Goal: Task Accomplishment & Management: Use online tool/utility

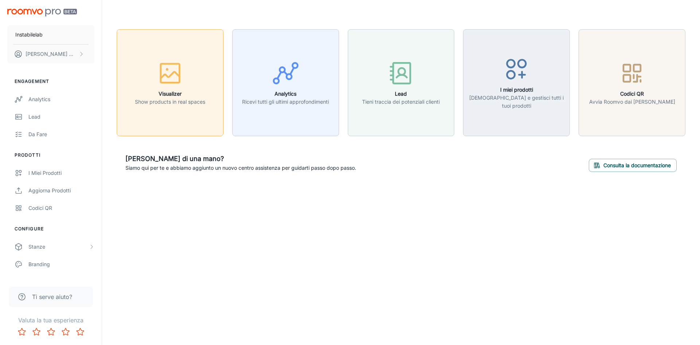
click at [186, 100] on p "Show products in real spaces" at bounding box center [170, 102] width 70 height 8
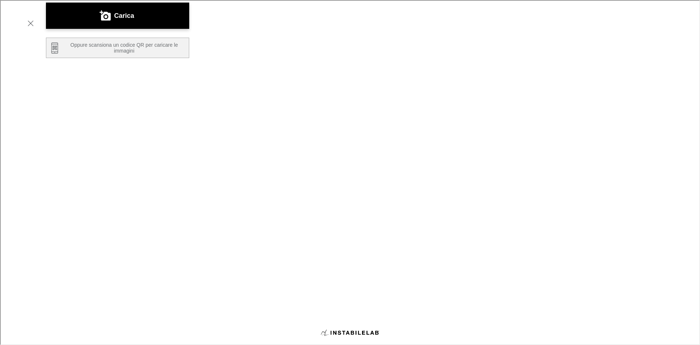
scroll to position [124, 0]
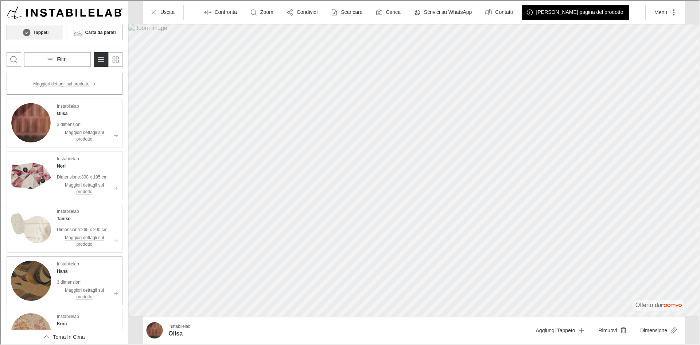
scroll to position [0, 0]
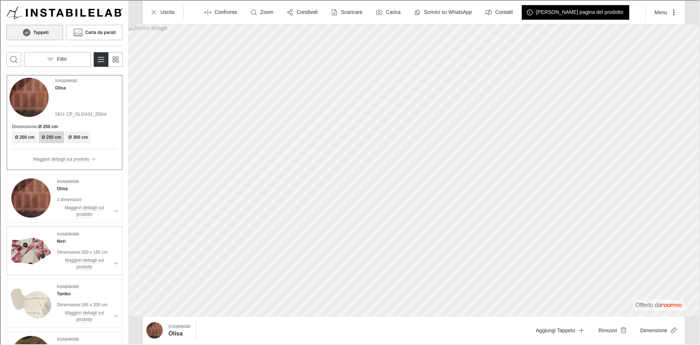
click at [75, 233] on p "Instabilelab" at bounding box center [67, 233] width 22 height 7
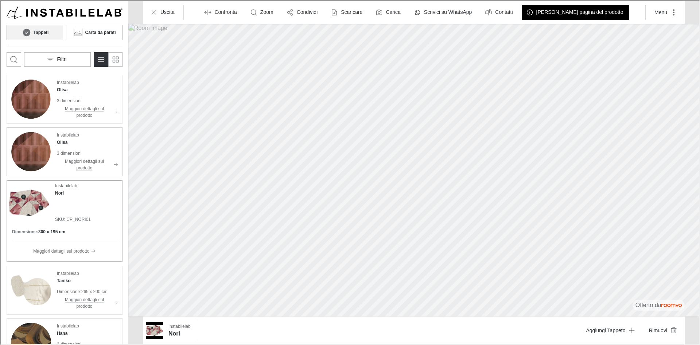
click at [78, 133] on p "Instabilelab" at bounding box center [67, 134] width 22 height 7
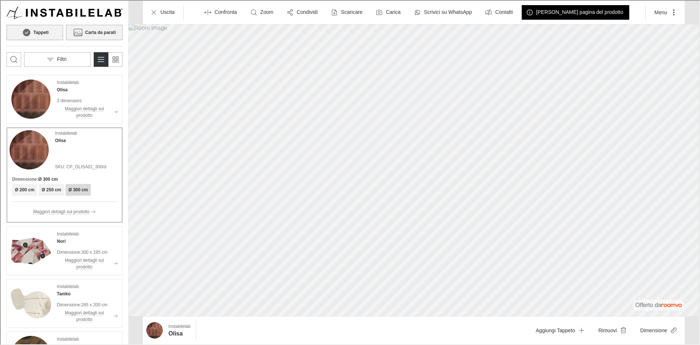
click at [91, 32] on h6 "Carta da parati" at bounding box center [99, 31] width 31 height 7
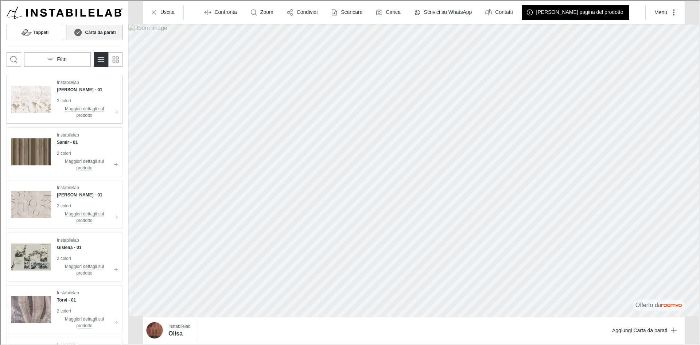
click at [89, 86] on div "Instabilelab [PERSON_NAME] - 01" at bounding box center [86, 85] width 61 height 14
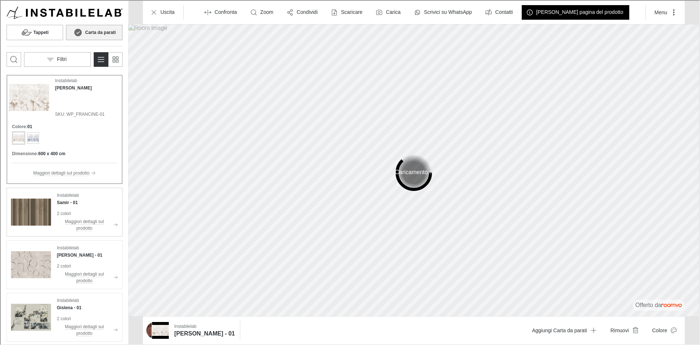
click at [91, 198] on div "Instabilelab Samir - 01" at bounding box center [86, 198] width 61 height 14
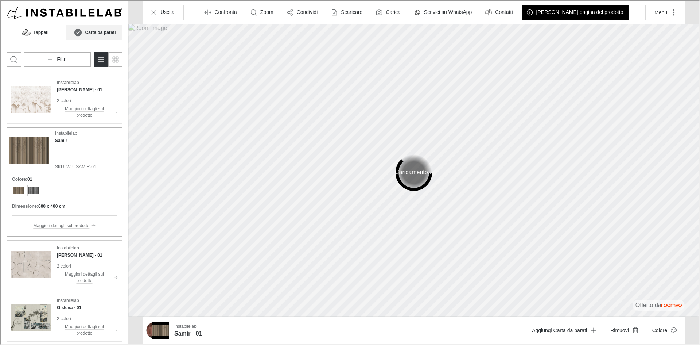
click at [90, 247] on div "Instabilelab [PERSON_NAME] - 01" at bounding box center [86, 251] width 61 height 14
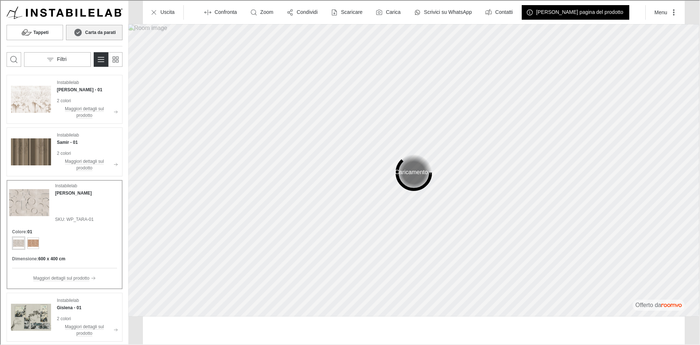
scroll to position [46, 0]
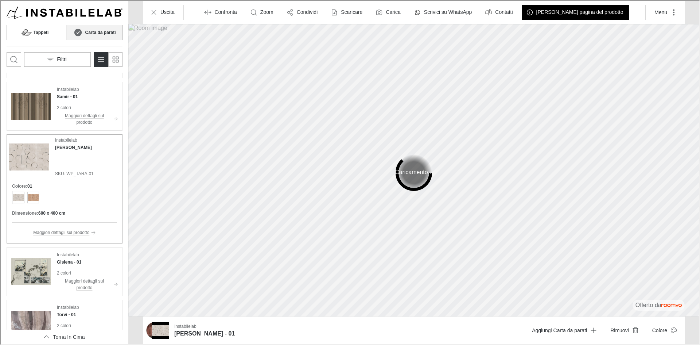
click at [90, 251] on div "Instabilelab Gislena - 01" at bounding box center [86, 258] width 61 height 14
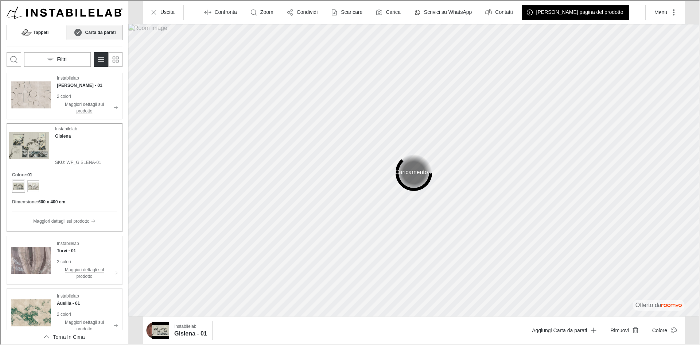
scroll to position [0, 0]
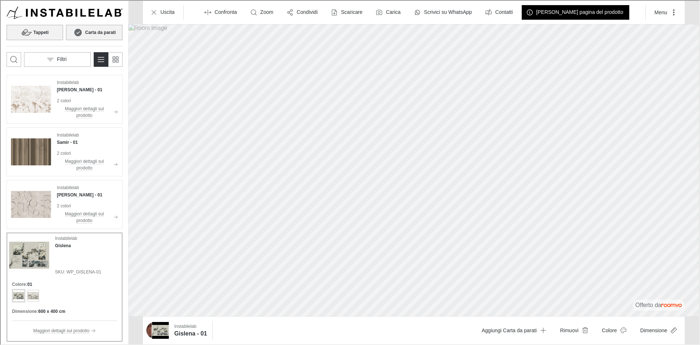
click at [32, 31] on button "Tappeti" at bounding box center [34, 31] width 57 height 15
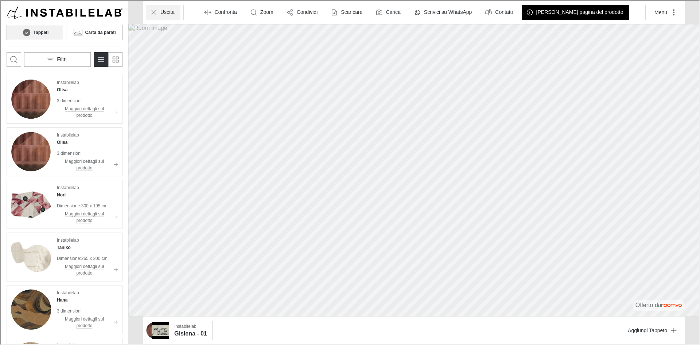
click at [162, 9] on p "Uscita" at bounding box center [167, 11] width 14 height 7
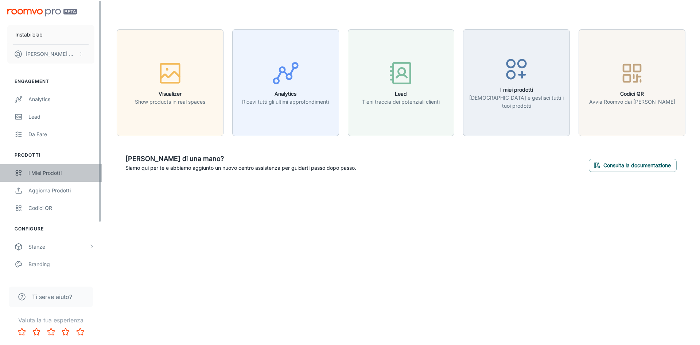
click at [60, 178] on link "I miei prodotti" at bounding box center [51, 173] width 102 height 18
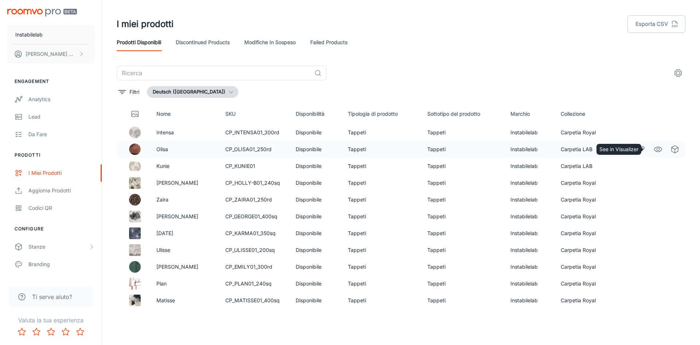
click at [654, 149] on icon "See in Visualizer" at bounding box center [658, 149] width 9 height 9
click at [198, 88] on button "Deutsch ([GEOGRAPHIC_DATA])" at bounding box center [193, 92] width 92 height 12
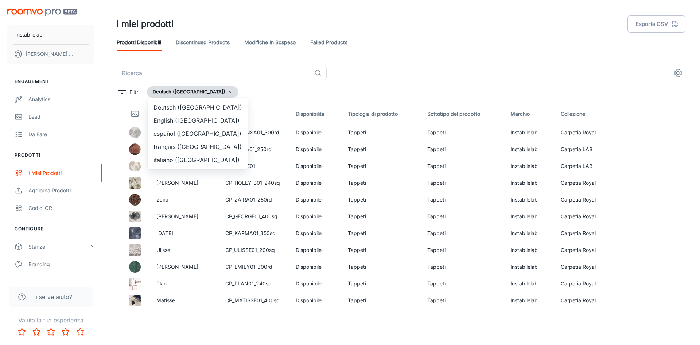
click at [197, 120] on li "English ([GEOGRAPHIC_DATA])" at bounding box center [198, 120] width 100 height 13
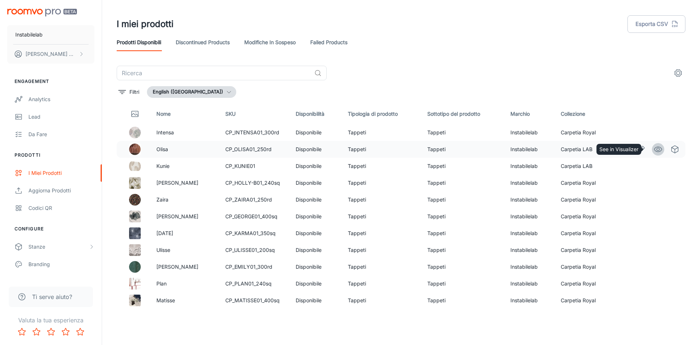
click at [654, 150] on icon "See in Visualizer" at bounding box center [658, 149] width 9 height 9
click at [209, 92] on button "English ([GEOGRAPHIC_DATA])" at bounding box center [191, 92] width 89 height 12
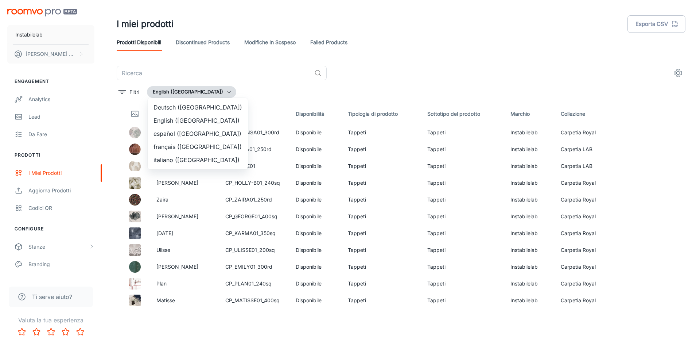
click at [193, 158] on li "italiano ([GEOGRAPHIC_DATA])" at bounding box center [198, 159] width 100 height 13
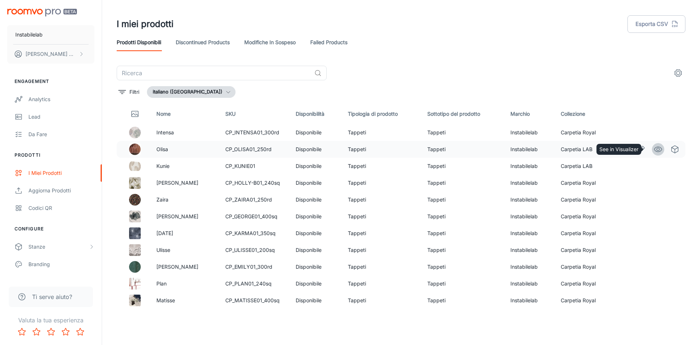
click at [657, 150] on circle "See in Visualizer" at bounding box center [658, 149] width 3 height 3
click at [179, 91] on button "Deutsch ([GEOGRAPHIC_DATA])" at bounding box center [193, 92] width 92 height 12
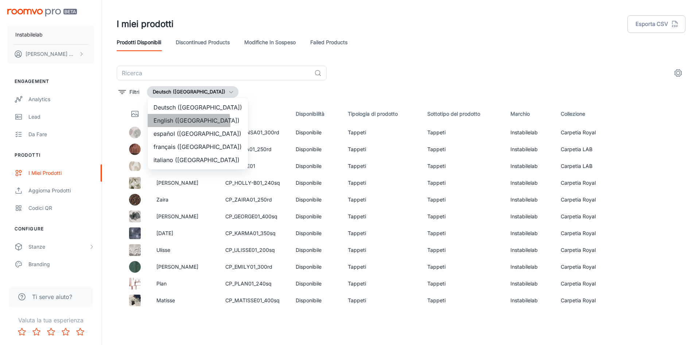
click at [178, 123] on li "English ([GEOGRAPHIC_DATA])" at bounding box center [198, 120] width 100 height 13
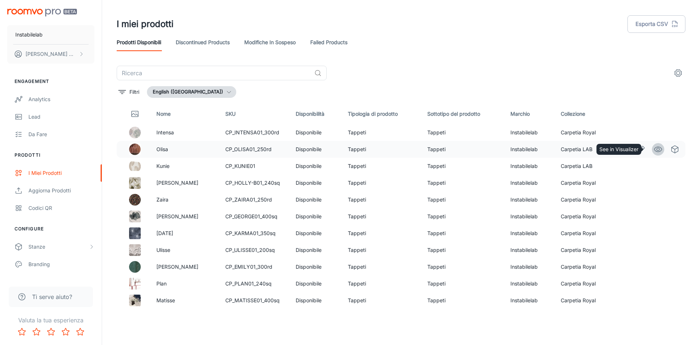
click at [657, 150] on circle "See in Visualizer" at bounding box center [658, 149] width 3 height 3
